Goal: Task Accomplishment & Management: Manage account settings

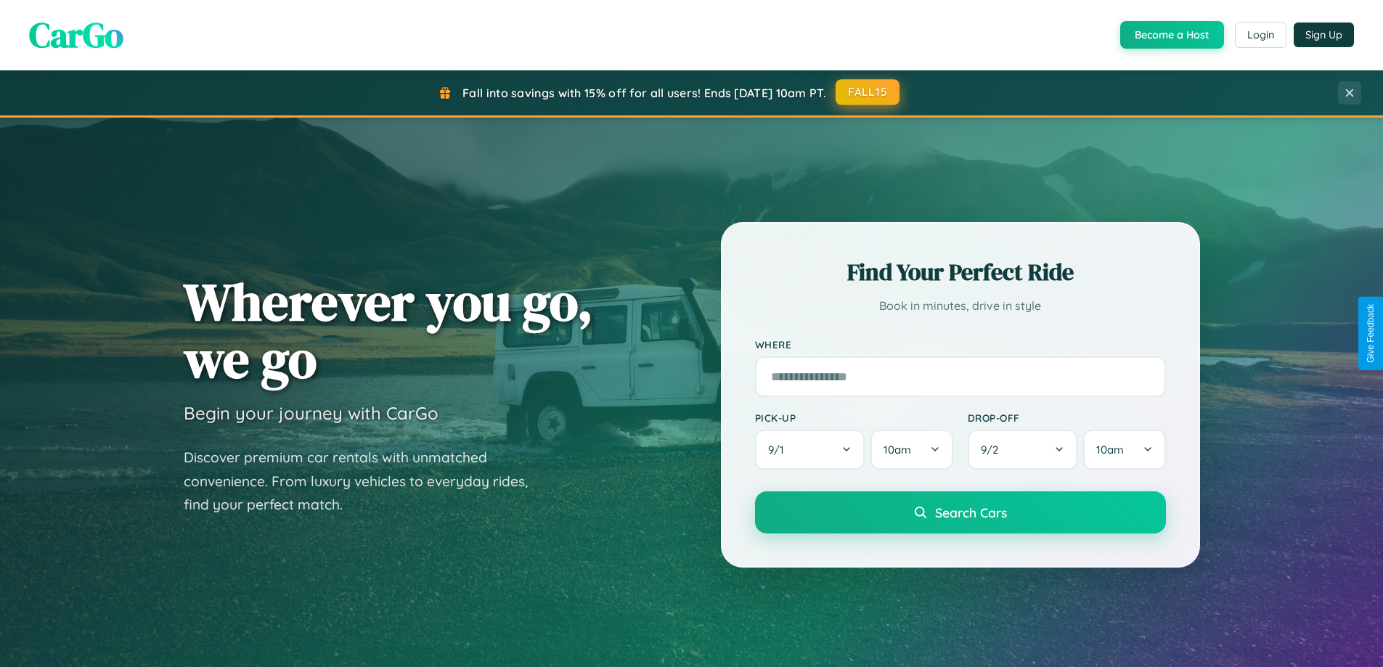
click at [868, 92] on button "FALL15" at bounding box center [868, 92] width 64 height 26
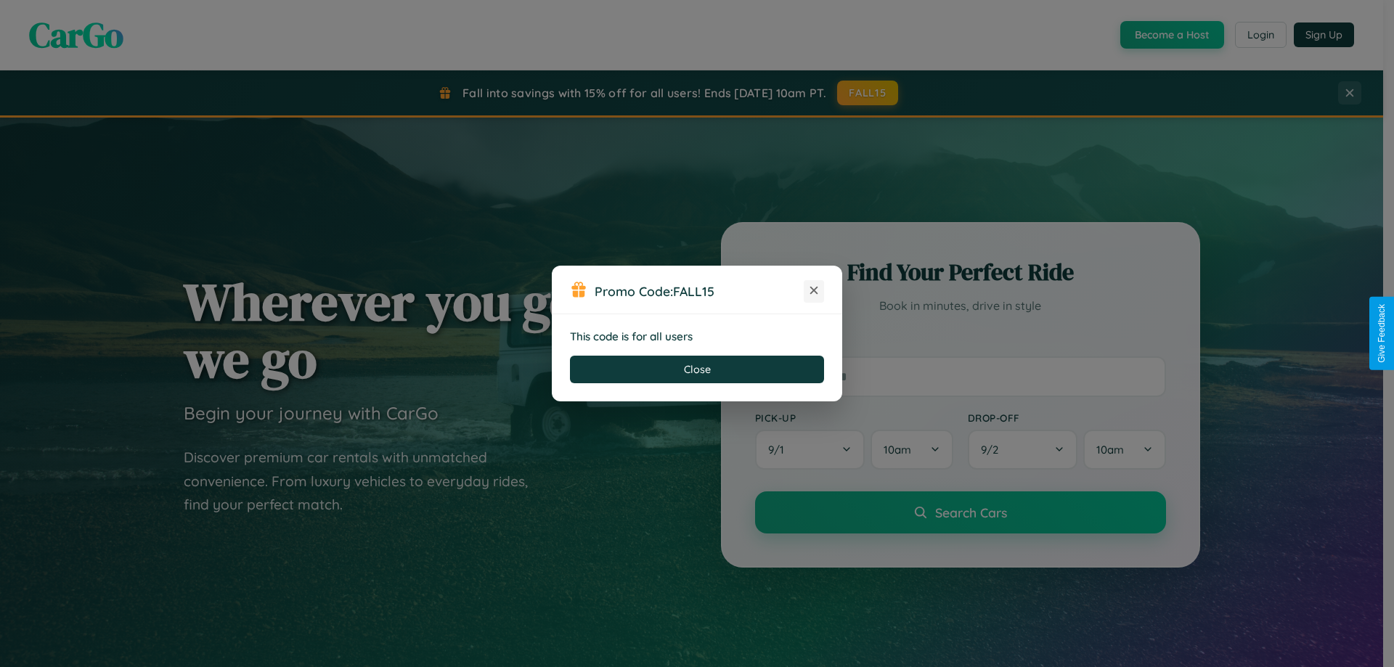
click at [814, 291] on icon at bounding box center [814, 290] width 15 height 15
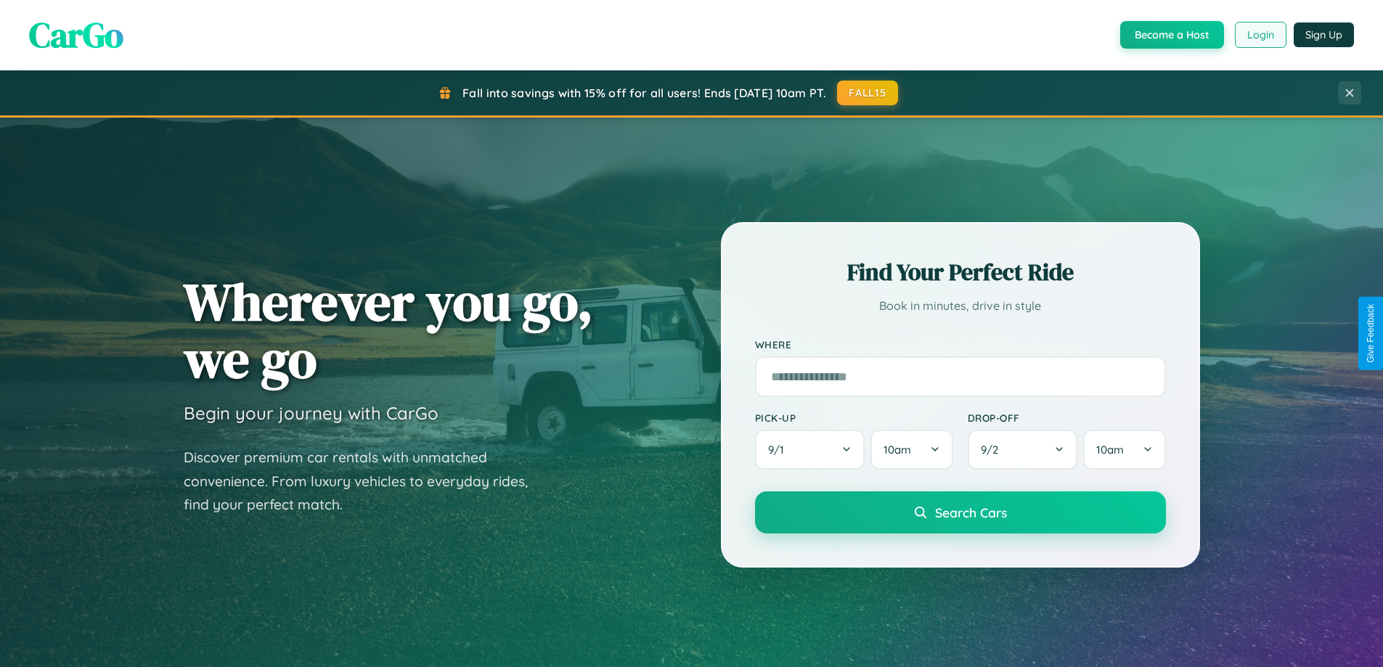
click at [1259, 35] on button "Login" at bounding box center [1261, 35] width 52 height 26
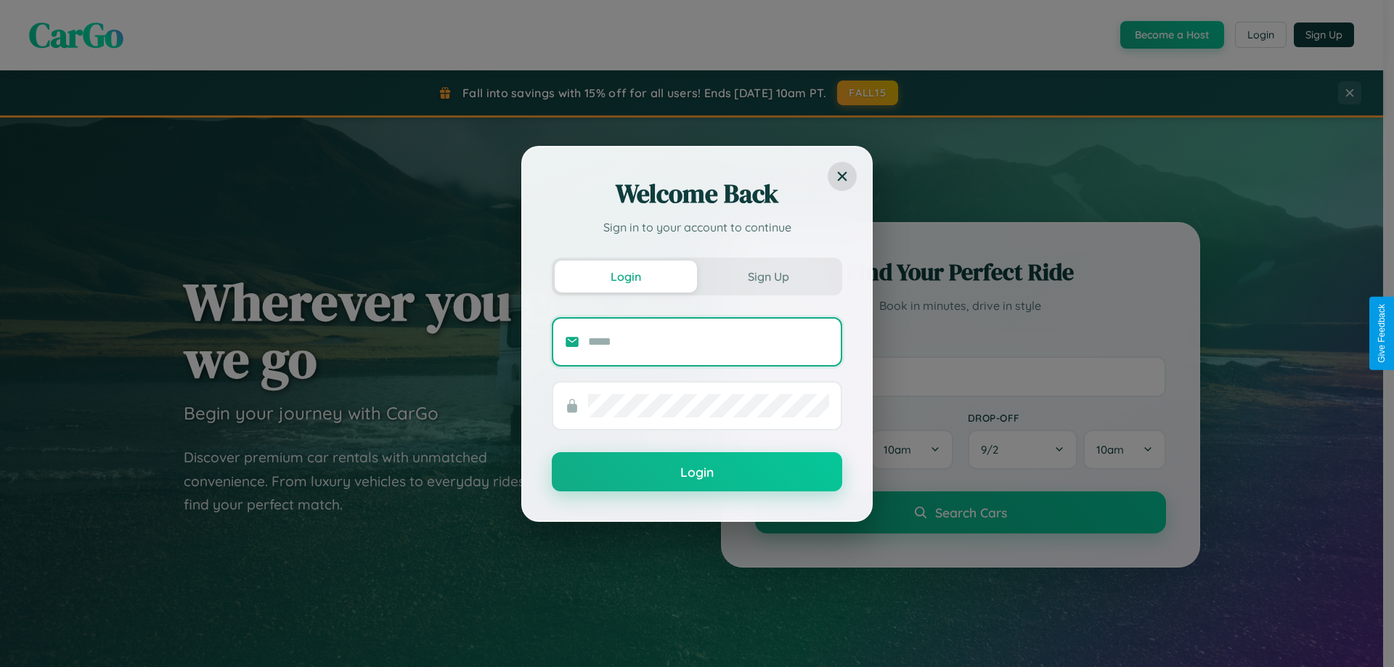
click at [709, 341] on input "text" at bounding box center [708, 341] width 241 height 23
type input "**********"
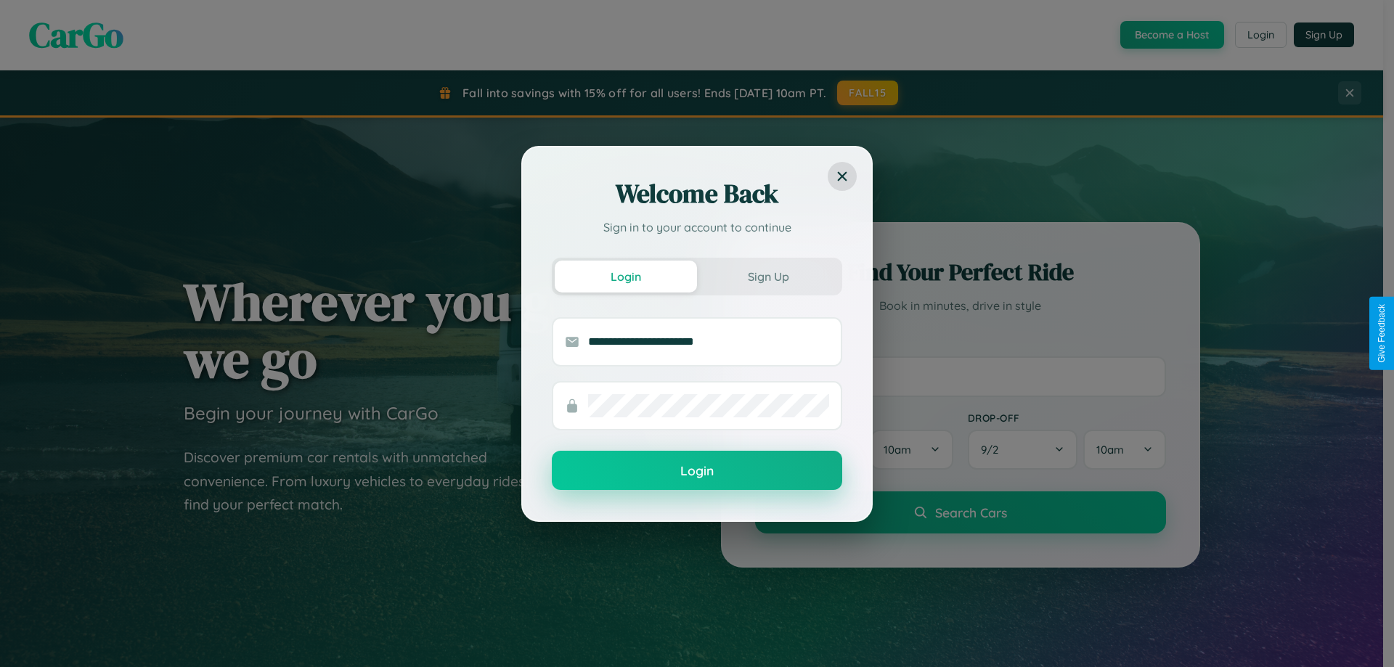
click at [697, 471] on button "Login" at bounding box center [697, 470] width 290 height 39
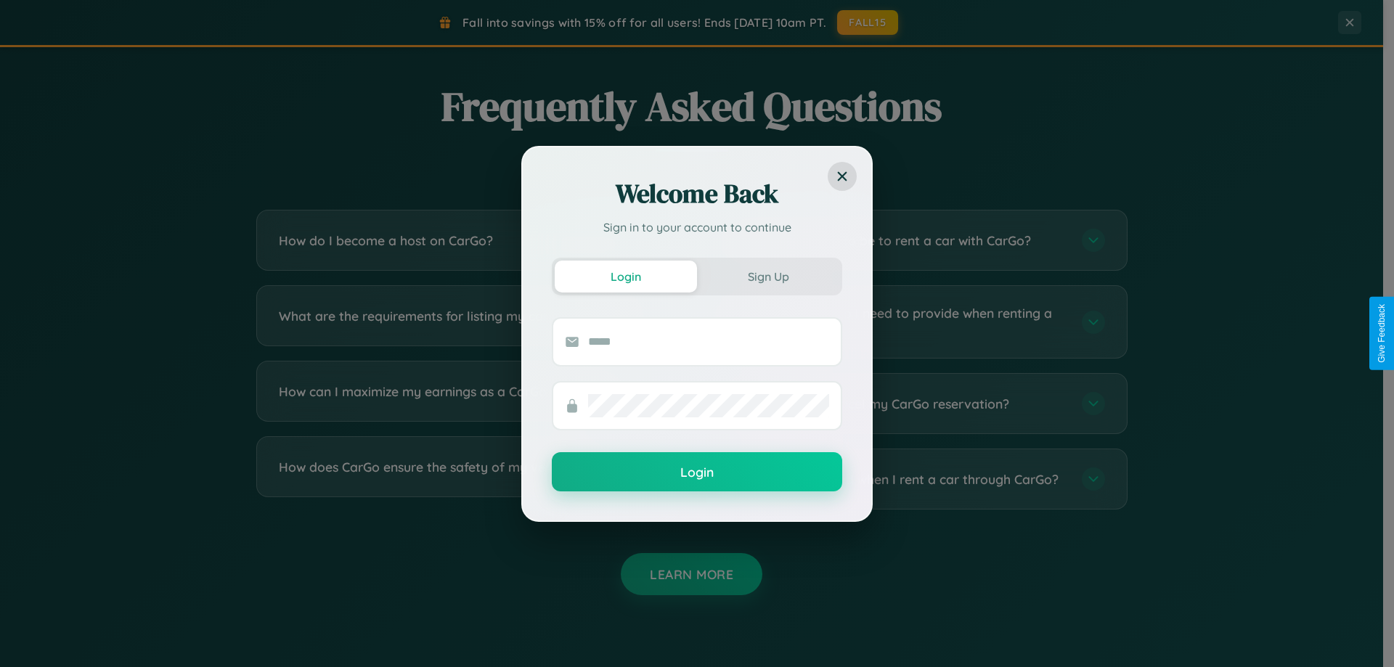
scroll to position [2793, 0]
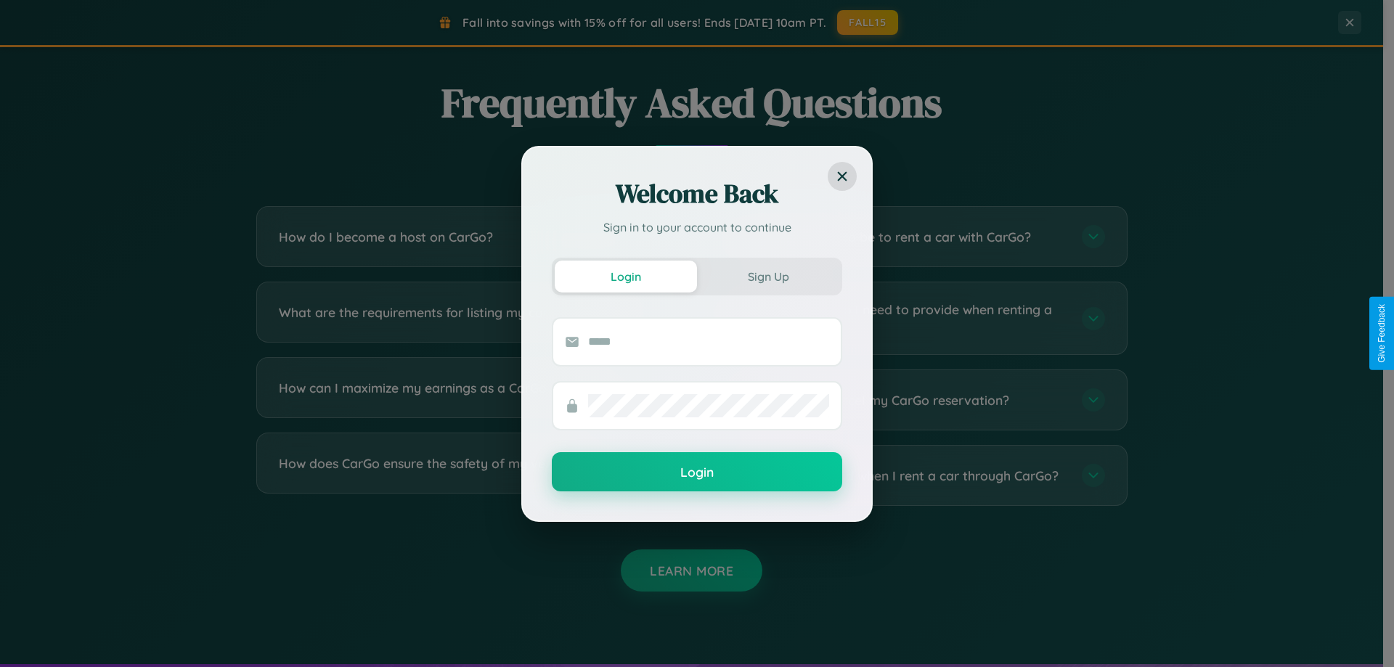
click at [916, 400] on div "Welcome Back Sign in to your account to continue Login Sign Up Login" at bounding box center [697, 333] width 1394 height 667
click at [466, 400] on div "Welcome Back Sign in to your account to continue Login Sign Up Login" at bounding box center [697, 333] width 1394 height 667
click at [466, 475] on div "Welcome Back Sign in to your account to continue Login Sign Up Login" at bounding box center [697, 333] width 1394 height 667
click at [916, 475] on div "Welcome Back Sign in to your account to continue Login Sign Up Login" at bounding box center [697, 333] width 1394 height 667
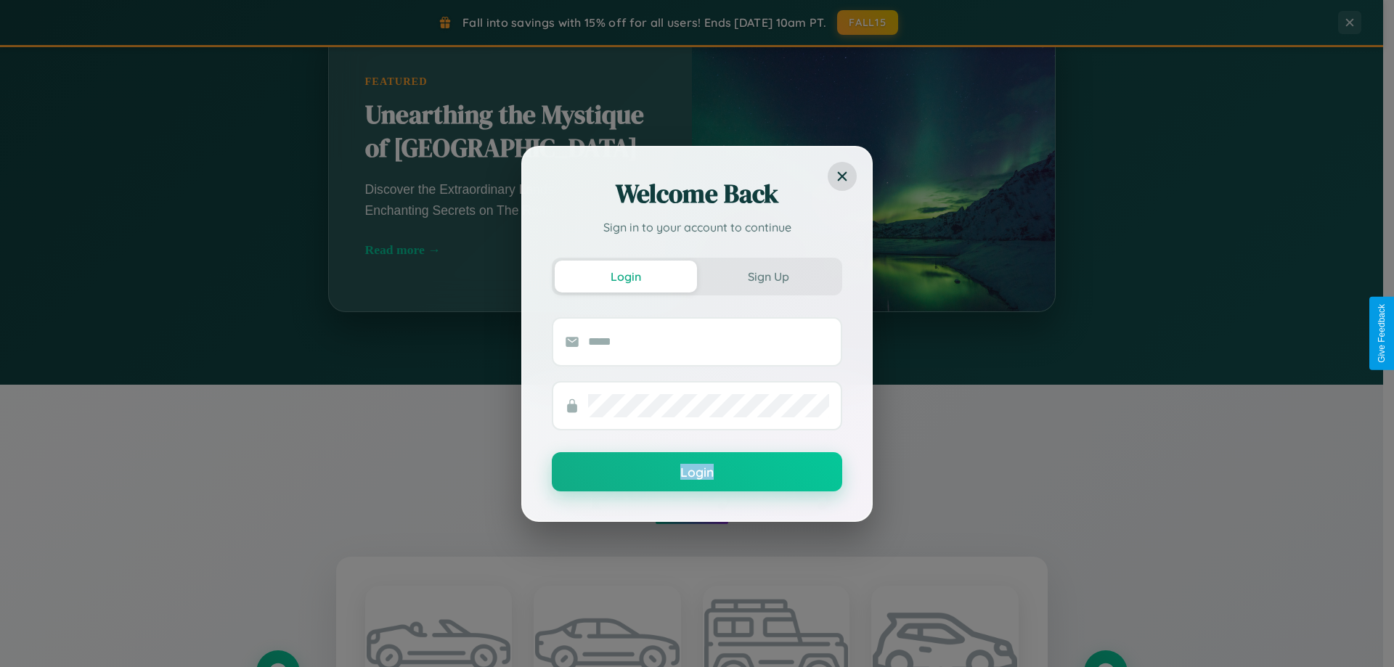
scroll to position [626, 0]
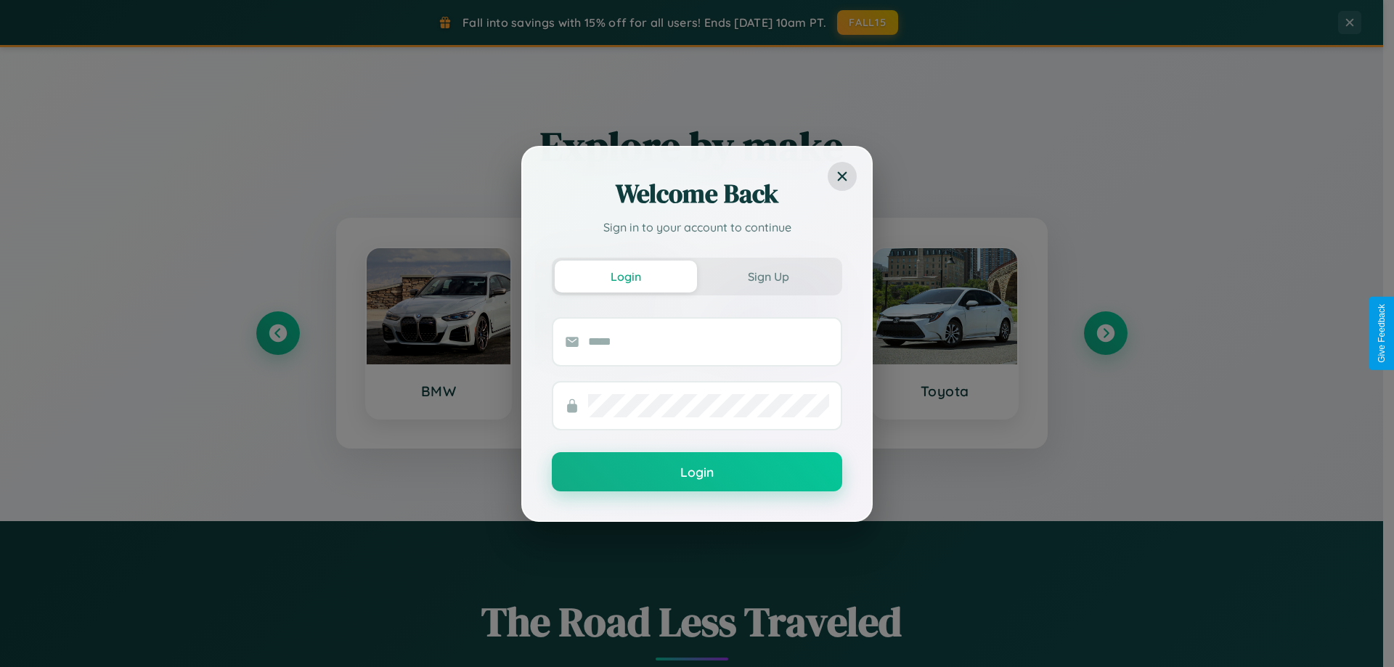
click at [438, 333] on div "Welcome Back Sign in to your account to continue Login Sign Up Login" at bounding box center [697, 333] width 1394 height 667
